Goal: Navigation & Orientation: Go to known website

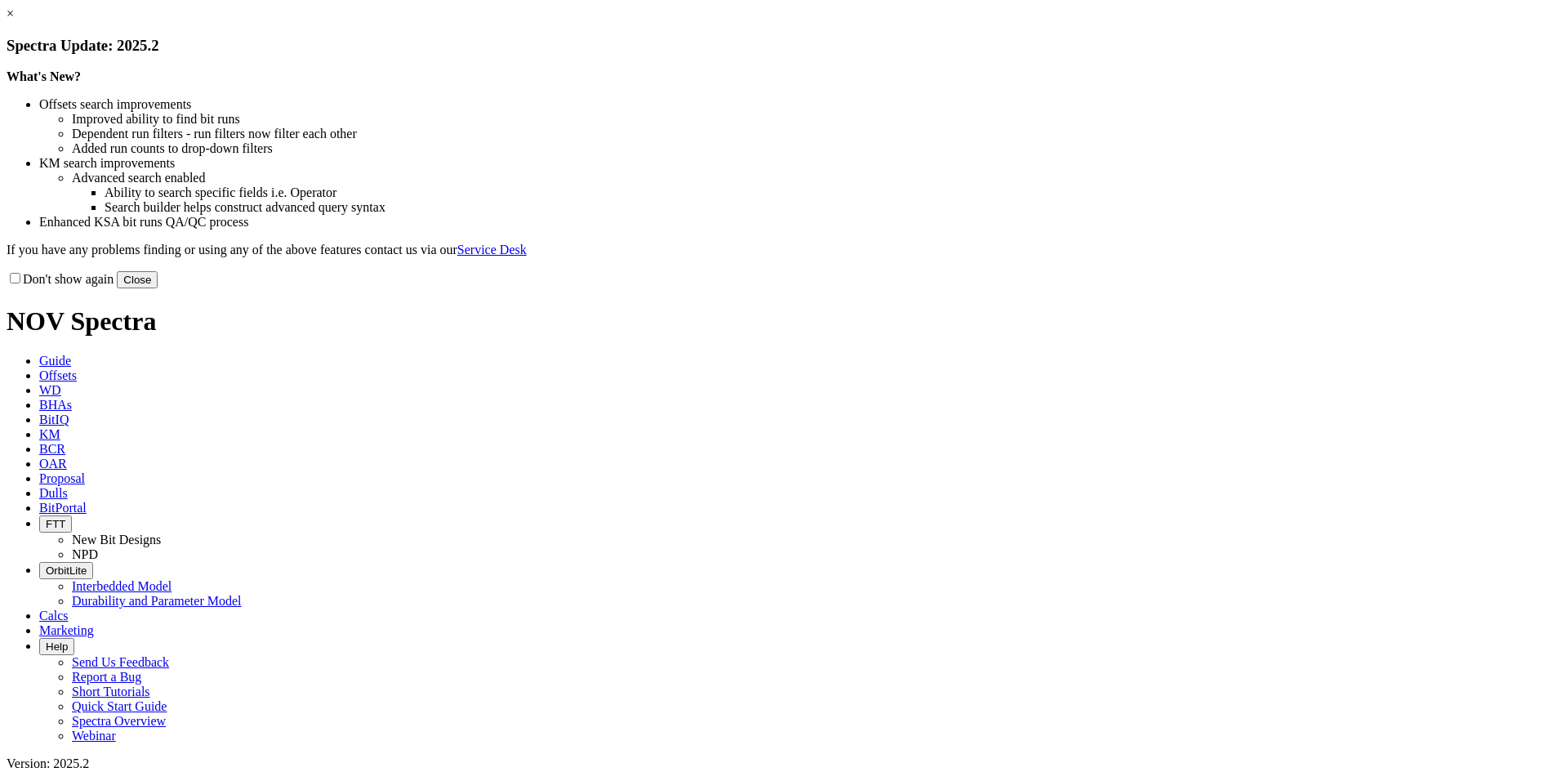
click at [14, 20] on link "×" at bounding box center [10, 14] width 7 height 14
